Goal: Check status

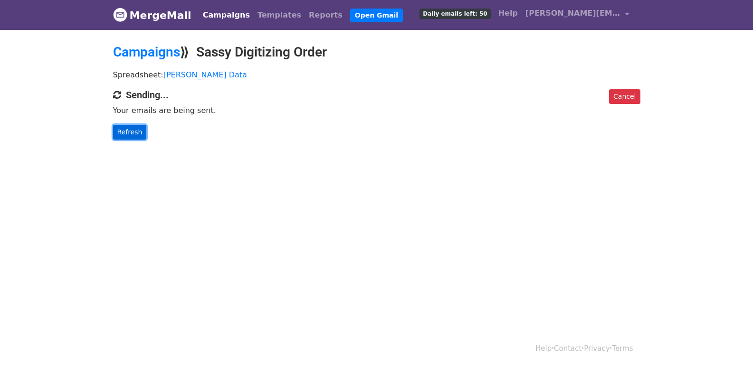
click at [131, 131] on link "Refresh" at bounding box center [130, 132] width 34 height 15
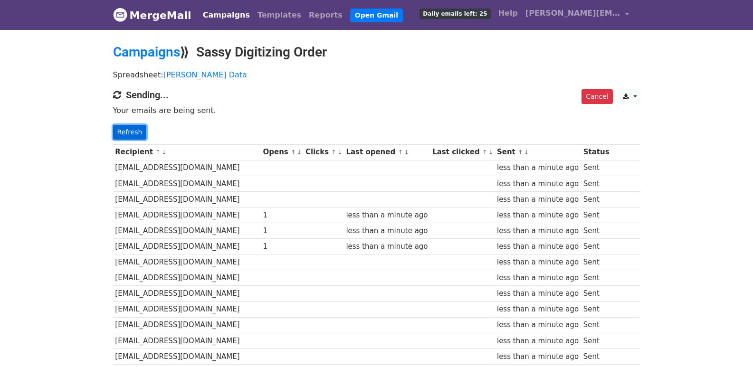
click at [130, 130] on link "Refresh" at bounding box center [130, 132] width 34 height 15
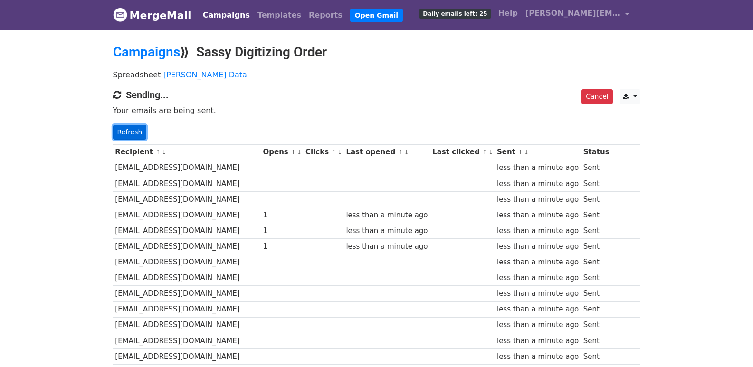
click at [130, 130] on link "Refresh" at bounding box center [130, 132] width 34 height 15
